Goal: Obtain resource: Obtain resource

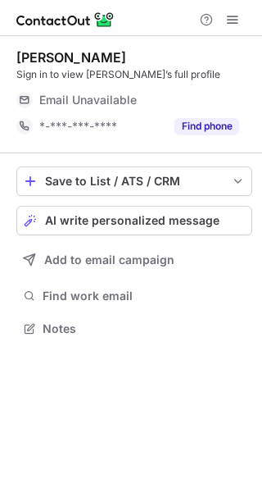
scroll to position [317, 262]
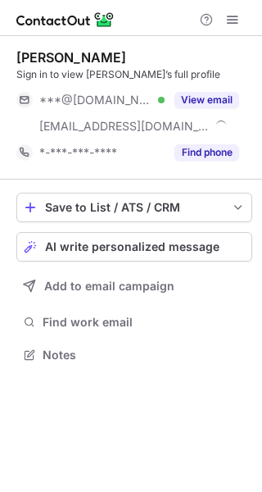
scroll to position [343, 262]
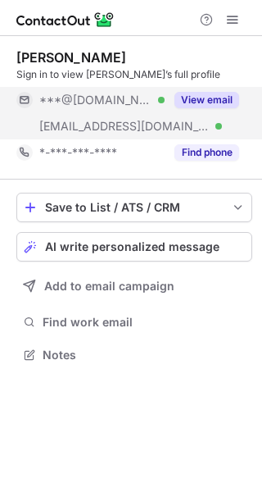
click at [229, 93] on button "View email" at bounding box center [206, 100] width 65 height 16
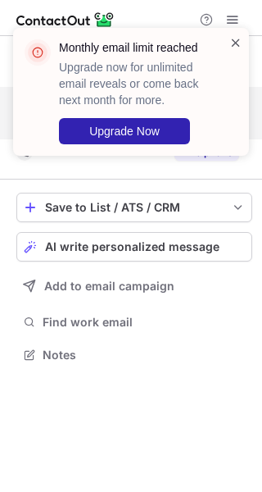
click at [240, 39] on span at bounding box center [235, 42] width 13 height 16
